Goal: Go to known website: Access a specific website the user already knows

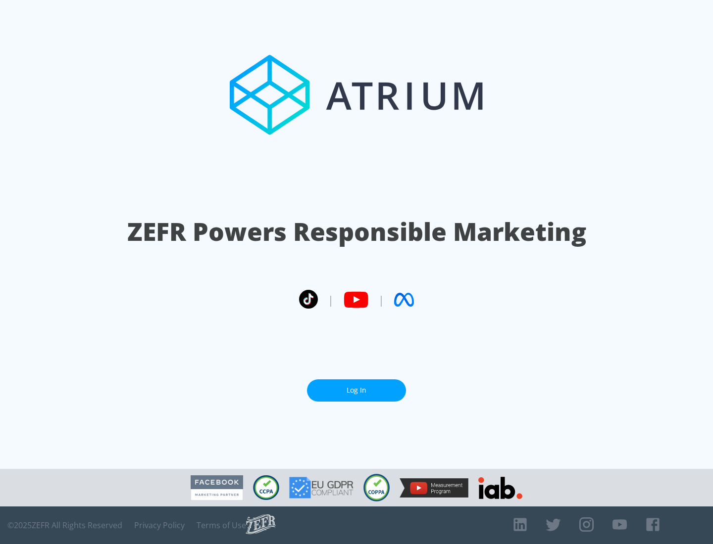
click at [356, 386] on link "Log In" at bounding box center [356, 391] width 99 height 22
